Goal: Find specific page/section: Find specific page/section

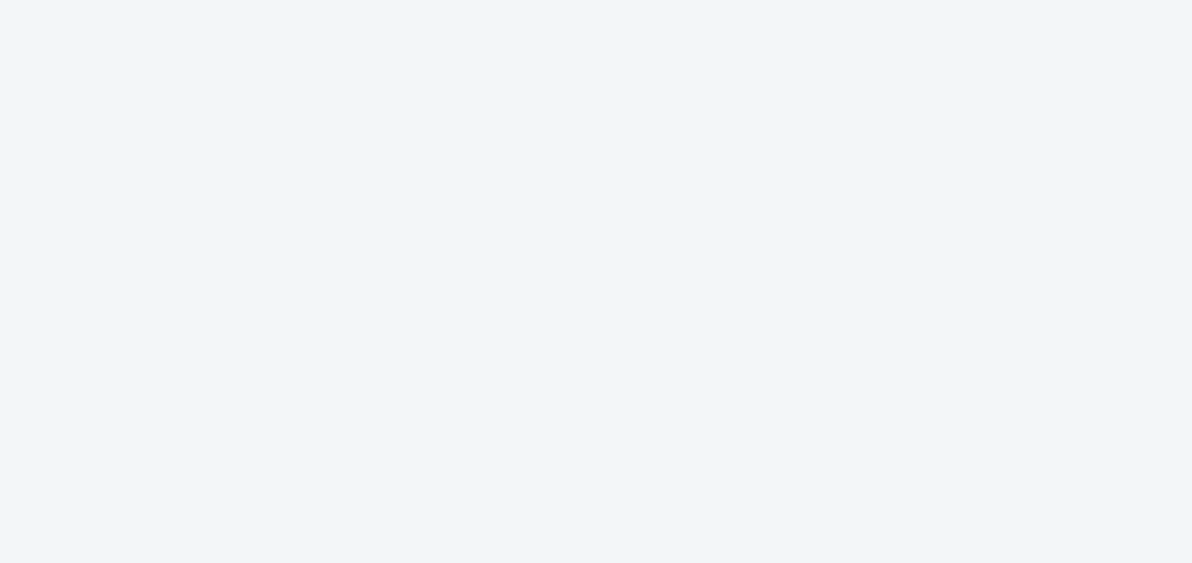
click at [756, 211] on div at bounding box center [596, 281] width 1192 height 563
click at [530, 349] on div at bounding box center [596, 281] width 1192 height 563
